Goal: Task Accomplishment & Management: Complete application form

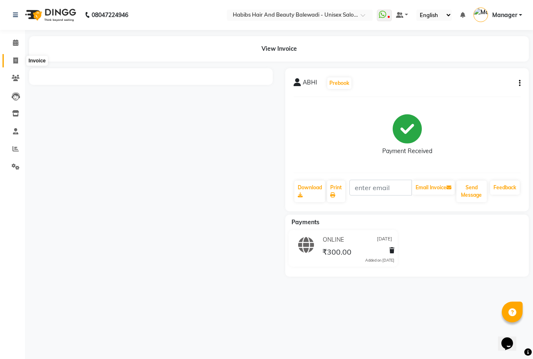
click at [16, 62] on icon at bounding box center [15, 60] width 5 height 6
select select "5902"
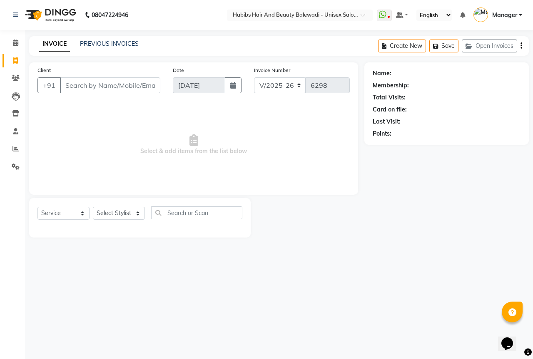
click at [65, 81] on input "Client" at bounding box center [110, 85] width 100 height 16
select select "package"
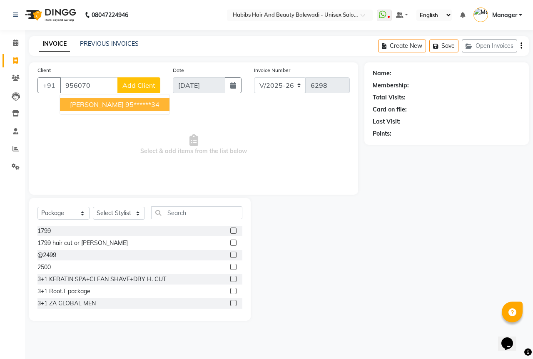
click at [70, 100] on span "[PERSON_NAME]" at bounding box center [97, 104] width 54 height 8
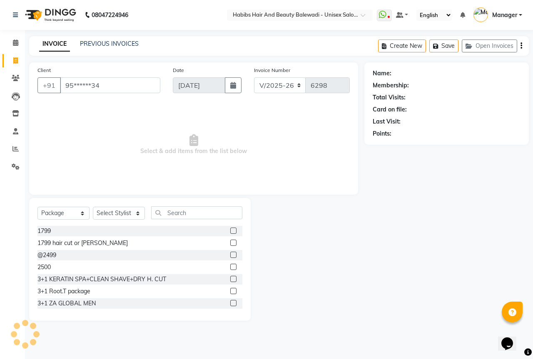
type input "95******34"
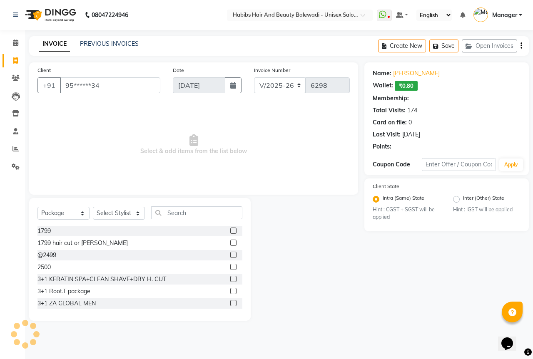
select select "2: Object"
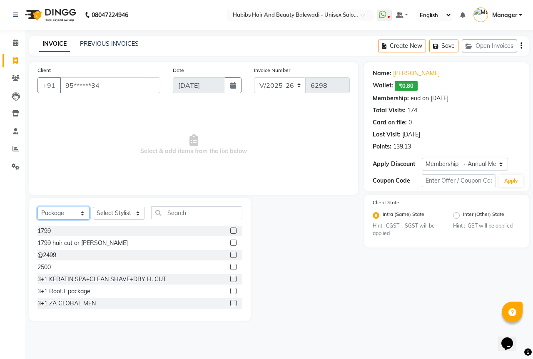
click at [59, 214] on select "Select Service Product Membership Package Voucher Prepaid Gift Card" at bounding box center [63, 213] width 52 height 13
select select "service"
click at [37, 207] on select "Select Service Product Membership Package Voucher Prepaid Gift Card" at bounding box center [63, 213] width 52 height 13
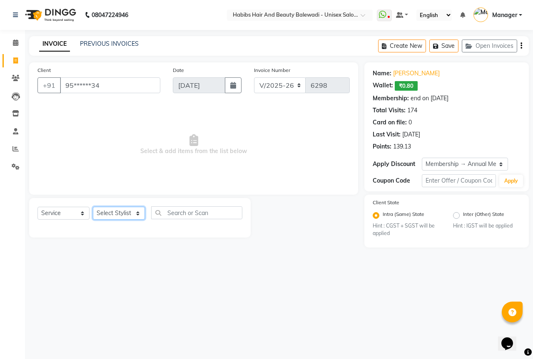
drag, startPoint x: 117, startPoint y: 214, endPoint x: 120, endPoint y: 209, distance: 6.1
click at [117, 214] on select "Select Stylist Aarti Akshay Gaikwad [PERSON_NAME] [PERSON_NAME] [PERSON_NAME] […" at bounding box center [119, 213] width 52 height 13
select select "67492"
click at [93, 207] on select "Select Stylist Aarti Akshay Gaikwad [PERSON_NAME] [PERSON_NAME] [PERSON_NAME] […" at bounding box center [119, 213] width 52 height 13
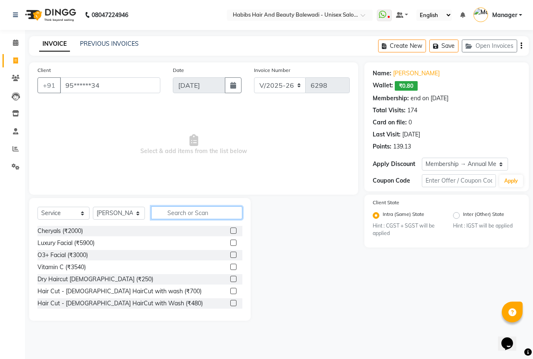
click at [180, 211] on input "text" at bounding box center [196, 213] width 91 height 13
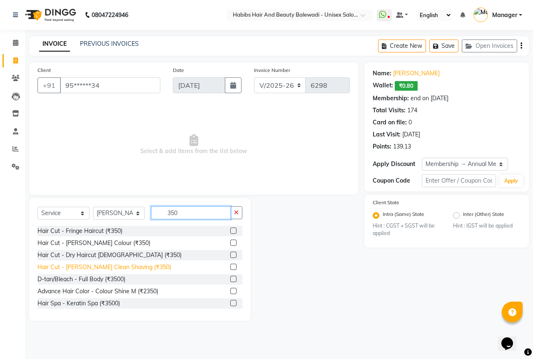
type input "350"
click at [90, 270] on div "Hair Cut - [PERSON_NAME] Clean Shaving (₹350)" at bounding box center [104, 267] width 134 height 9
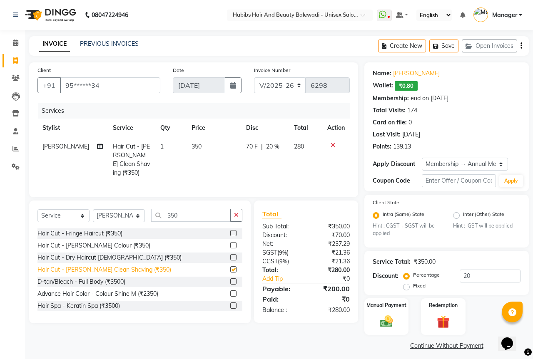
checkbox input "false"
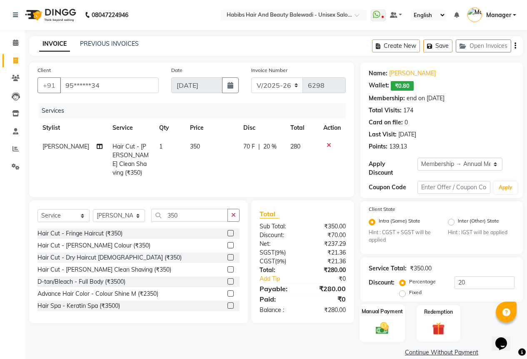
click at [385, 333] on div "Manual Payment" at bounding box center [381, 324] width 45 height 38
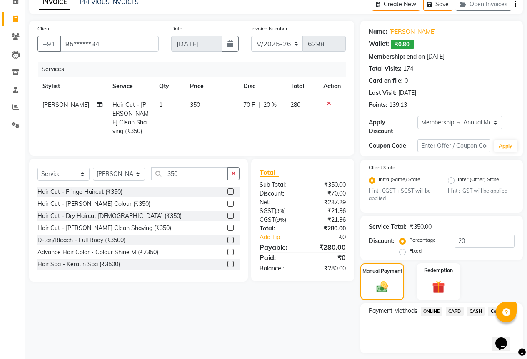
scroll to position [59, 0]
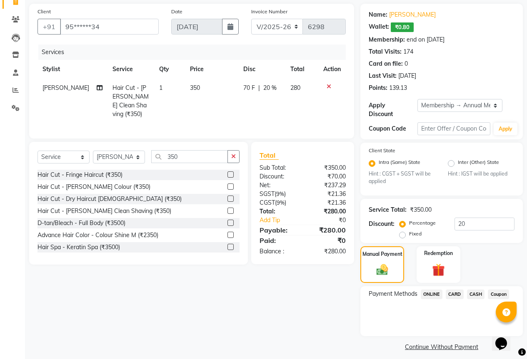
click at [448, 290] on span "CARD" at bounding box center [454, 295] width 18 height 10
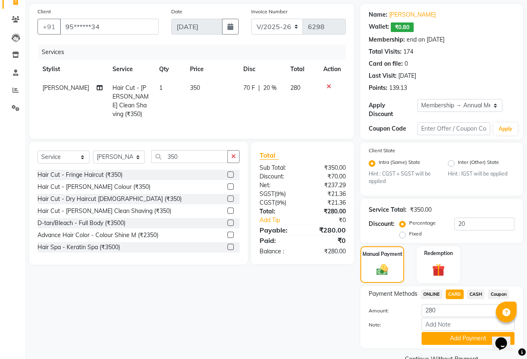
click at [433, 332] on button "Add Payment" at bounding box center [467, 338] width 93 height 13
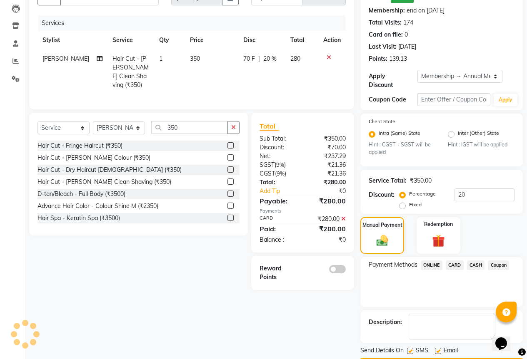
scroll to position [106, 0]
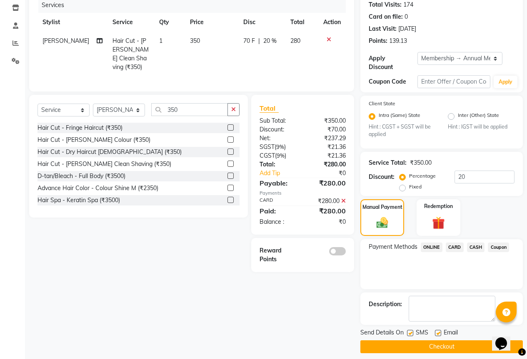
click at [338, 254] on div at bounding box center [327, 254] width 50 height 17
click at [338, 252] on span at bounding box center [337, 251] width 17 height 8
click at [346, 253] on input "checkbox" at bounding box center [346, 253] width 0 height 0
click at [434, 341] on button "Checkout" at bounding box center [441, 347] width 162 height 13
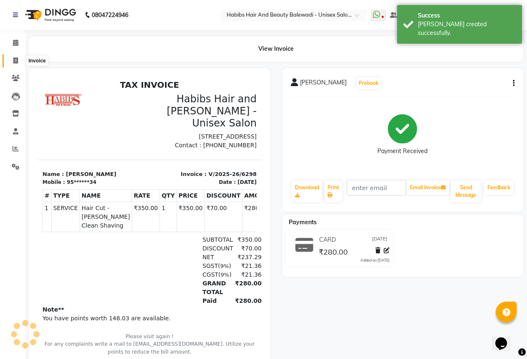
click at [17, 65] on span at bounding box center [15, 61] width 15 height 10
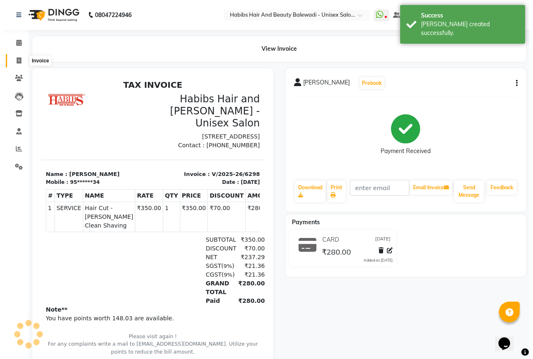
select select "5902"
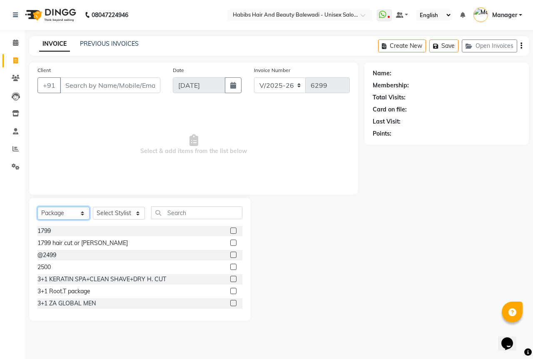
click at [85, 211] on select "Select Service Product Membership Package Voucher Prepaid Gift Card" at bounding box center [63, 213] width 52 height 13
select select "service"
click at [37, 207] on select "Select Service Product Membership Package Voucher Prepaid Gift Card" at bounding box center [63, 213] width 52 height 13
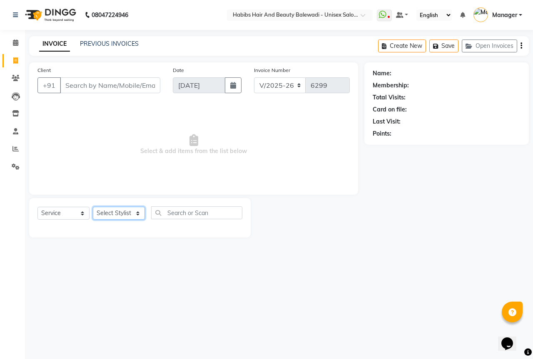
click at [128, 212] on select "Select Stylist Aarti Akshay Gaikwad [PERSON_NAME] [PERSON_NAME] [PERSON_NAME] […" at bounding box center [119, 213] width 52 height 13
select select "85962"
click at [93, 207] on select "Select Stylist Aarti Akshay Gaikwad [PERSON_NAME] [PERSON_NAME] [PERSON_NAME] […" at bounding box center [119, 213] width 52 height 13
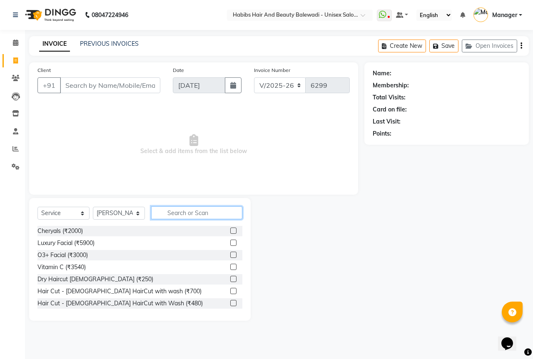
click at [197, 208] on input "text" at bounding box center [196, 213] width 91 height 13
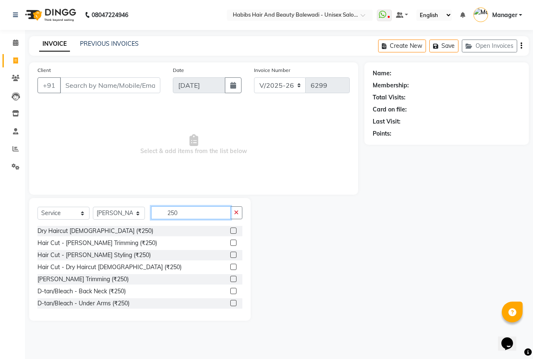
type input "250"
click at [230, 230] on label at bounding box center [233, 231] width 6 height 6
click at [230, 230] on input "checkbox" at bounding box center [232, 231] width 5 height 5
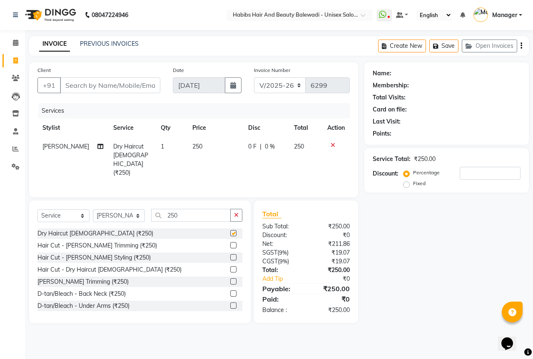
checkbox input "false"
click at [110, 83] on input "Client" at bounding box center [110, 85] width 100 height 16
type input "9"
type input "0"
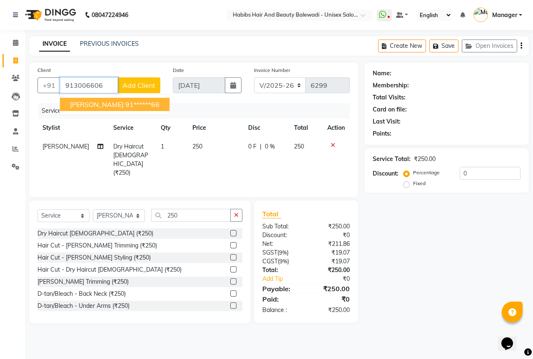
click at [129, 108] on ngb-highlight "91******66" at bounding box center [142, 104] width 34 height 8
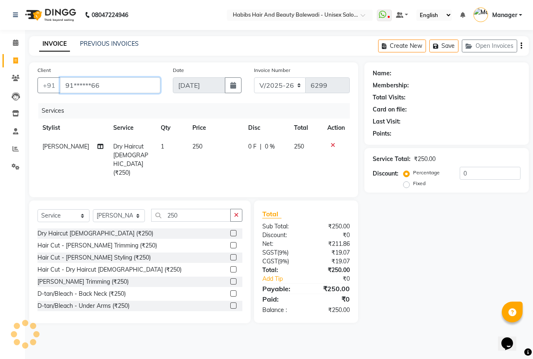
type input "91******66"
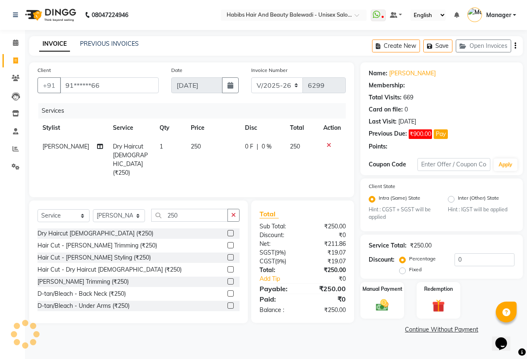
type input "20"
select select "2: Object"
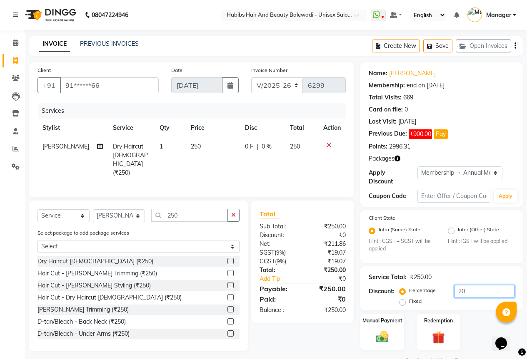
click at [480, 285] on input "20" at bounding box center [484, 291] width 60 height 13
type input "2"
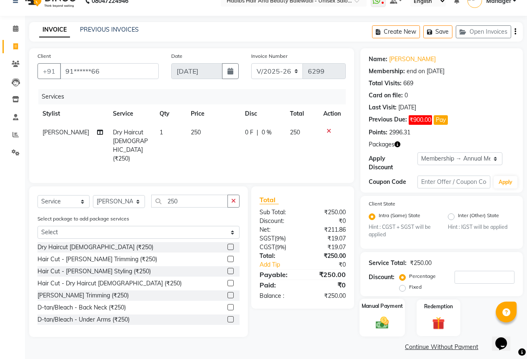
click at [381, 320] on img at bounding box center [381, 323] width 21 height 15
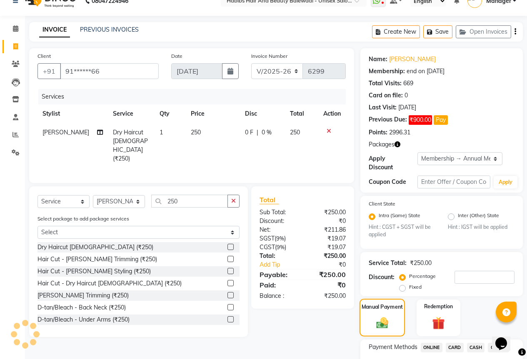
scroll to position [67, 0]
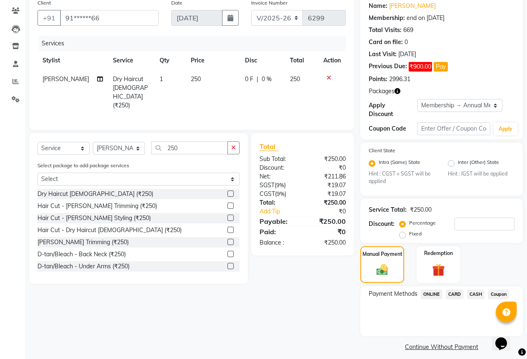
click at [431, 290] on span "ONLINE" at bounding box center [431, 295] width 22 height 10
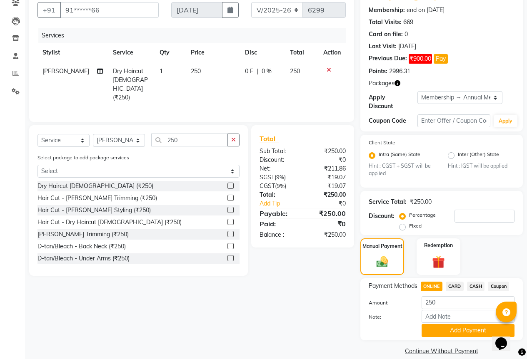
scroll to position [80, 0]
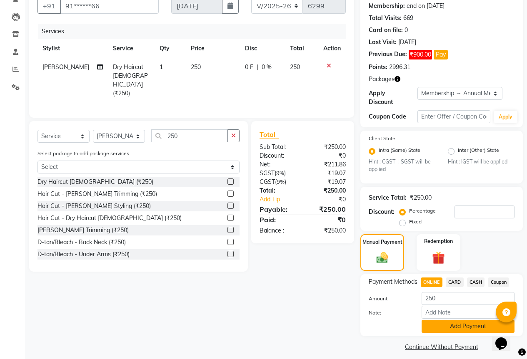
click at [433, 322] on button "Add Payment" at bounding box center [467, 326] width 93 height 13
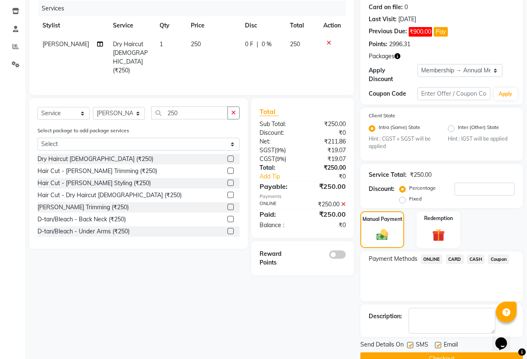
scroll to position [114, 0]
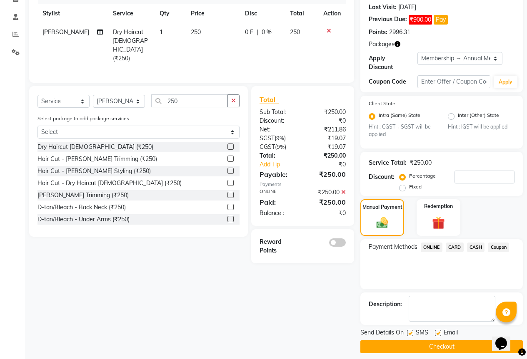
click at [408, 344] on button "Checkout" at bounding box center [441, 347] width 162 height 13
